Goal: Task Accomplishment & Management: Complete application form

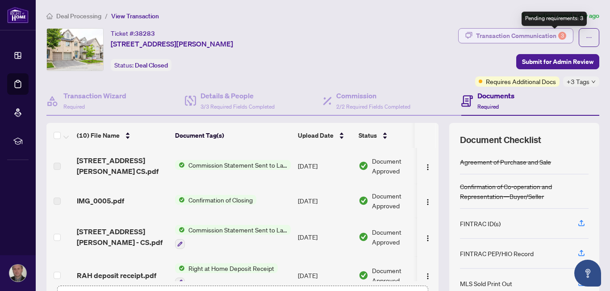
click at [558, 33] on div "3" at bounding box center [562, 36] width 8 height 8
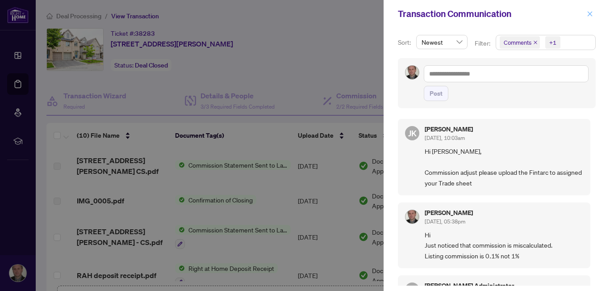
click at [588, 14] on icon "close" at bounding box center [590, 14] width 6 height 6
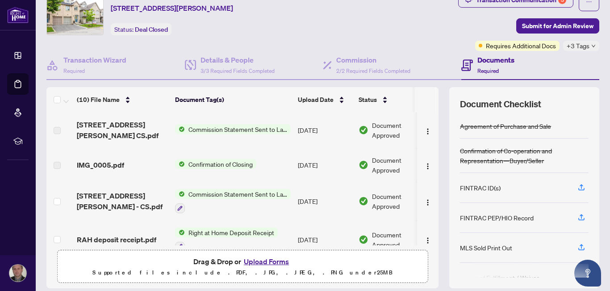
scroll to position [54, 0]
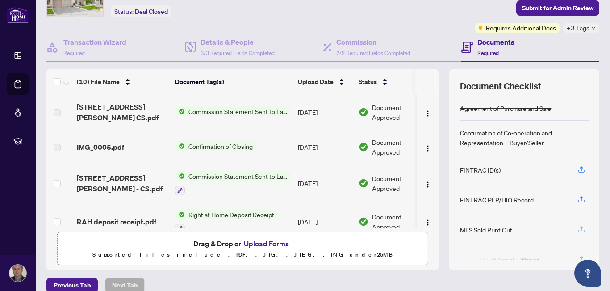
click at [579, 228] on icon "button" at bounding box center [581, 228] width 4 height 4
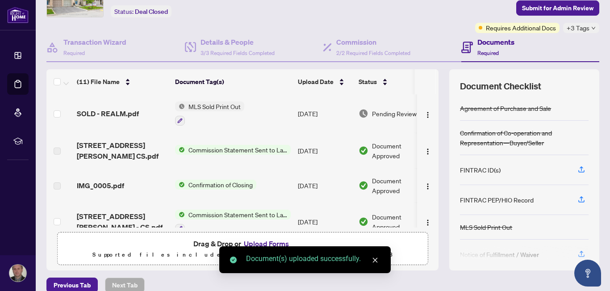
click at [374, 260] on icon "close" at bounding box center [375, 260] width 6 height 6
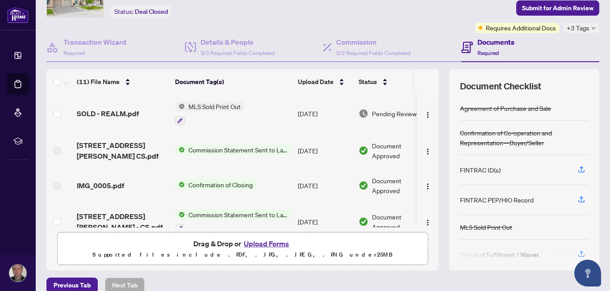
click at [418, 283] on div "Previous Tab Next Tab" at bounding box center [322, 284] width 553 height 15
click at [577, 166] on icon "button" at bounding box center [581, 169] width 8 height 8
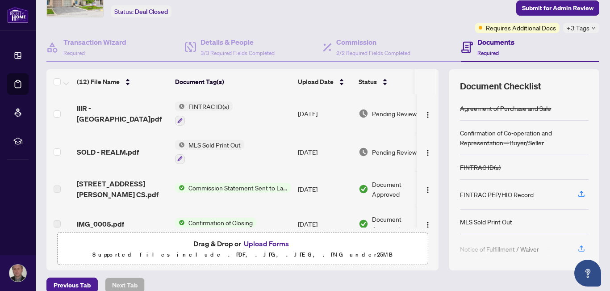
click at [213, 108] on span "FINTRAC ID(s)" at bounding box center [209, 106] width 48 height 10
click at [186, 151] on span "FINTRAC ID(s)" at bounding box center [188, 151] width 48 height 10
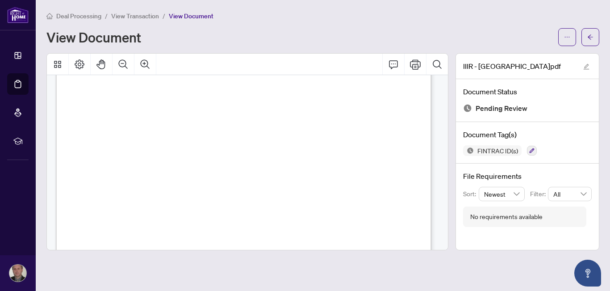
scroll to position [179, 0]
click at [586, 36] on button "button" at bounding box center [590, 37] width 18 height 18
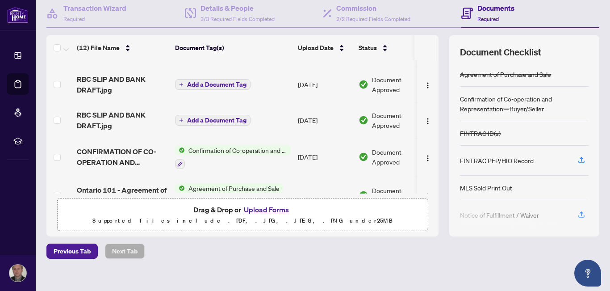
scroll to position [312, 0]
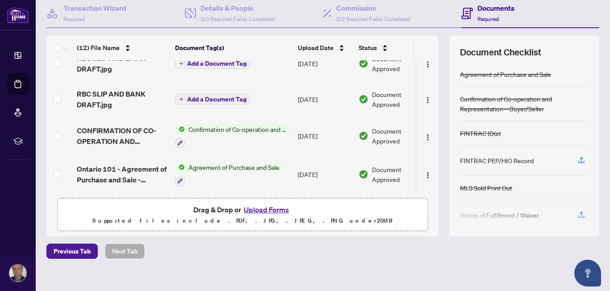
click at [258, 208] on button "Upload Forms" at bounding box center [266, 210] width 50 height 12
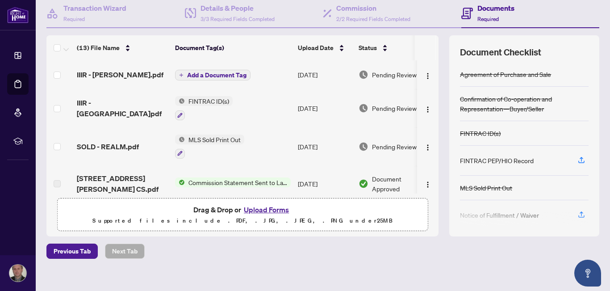
scroll to position [0, 0]
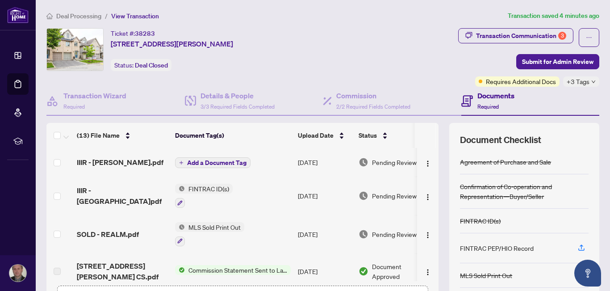
click at [219, 160] on span "Add a Document Tag" at bounding box center [216, 162] width 59 height 6
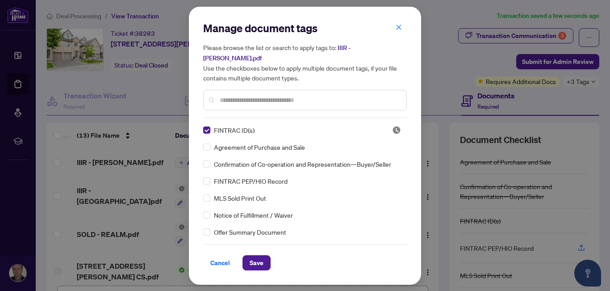
click at [257, 255] on span "Save" at bounding box center [257, 262] width 14 height 14
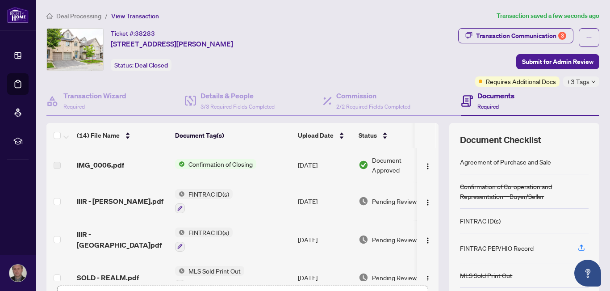
click at [199, 192] on span "FINTRAC ID(s)" at bounding box center [209, 194] width 48 height 10
click at [195, 237] on span "FINTRAC ID(s)" at bounding box center [188, 238] width 48 height 10
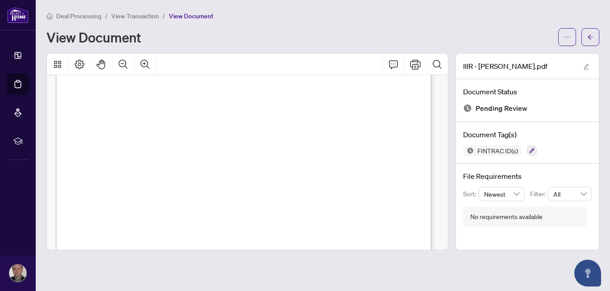
scroll to position [17, 0]
click at [591, 36] on icon "arrow-left" at bounding box center [590, 37] width 6 height 6
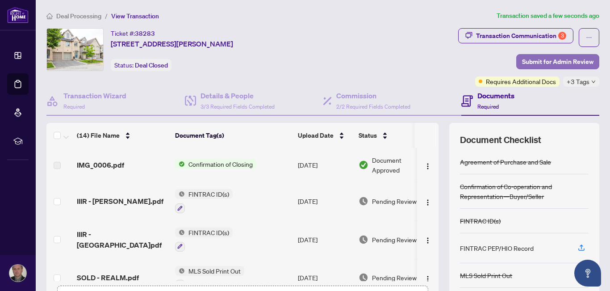
click at [535, 61] on span "Submit for Admin Review" at bounding box center [557, 61] width 71 height 14
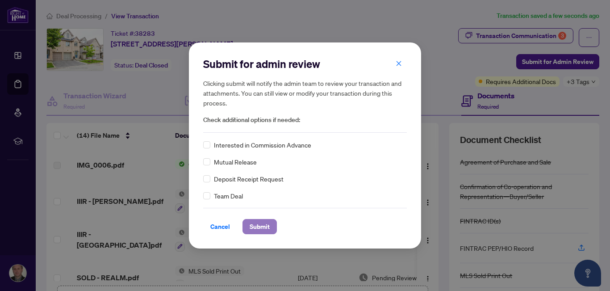
click at [259, 226] on span "Submit" at bounding box center [260, 226] width 20 height 14
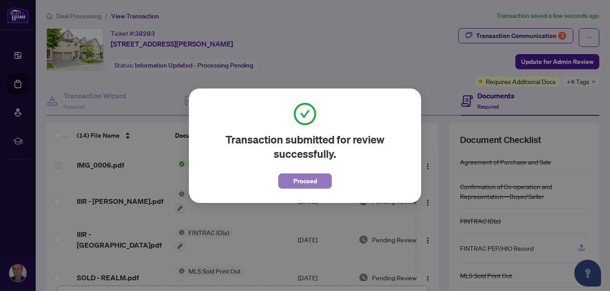
click at [307, 184] on span "Proceed" at bounding box center [305, 181] width 24 height 14
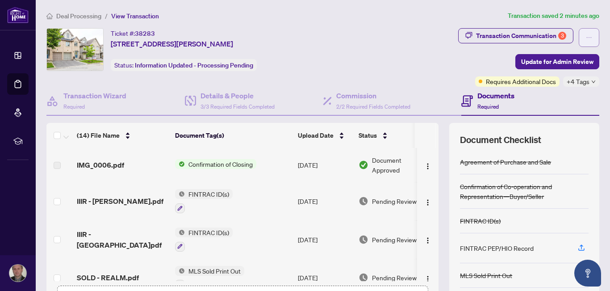
click at [586, 34] on icon "ellipsis" at bounding box center [589, 37] width 6 height 6
click at [448, 73] on div "Transaction Communication 3 Update for Admin Review Requires Additional Docs +4…" at bounding box center [479, 57] width 240 height 58
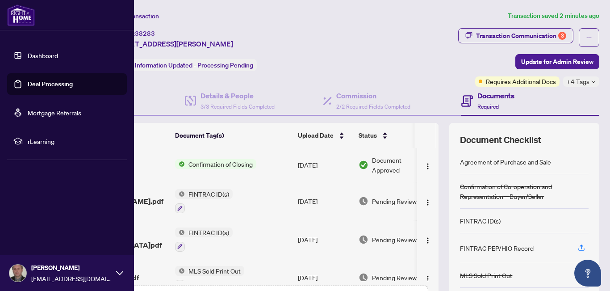
click at [39, 55] on link "Dashboard" at bounding box center [43, 55] width 30 height 8
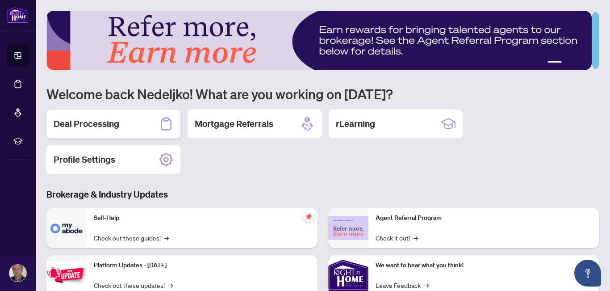
click at [95, 122] on h2 "Deal Processing" at bounding box center [87, 123] width 66 height 12
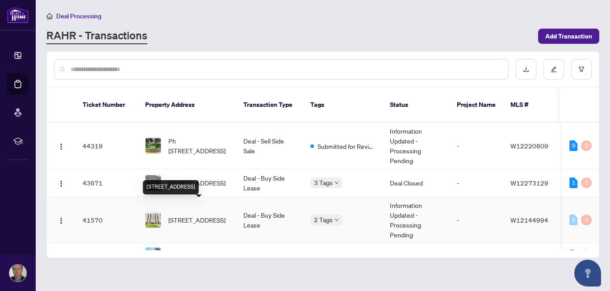
click at [196, 215] on span "[STREET_ADDRESS]" at bounding box center [196, 220] width 57 height 10
